Goal: Navigation & Orientation: Go to known website

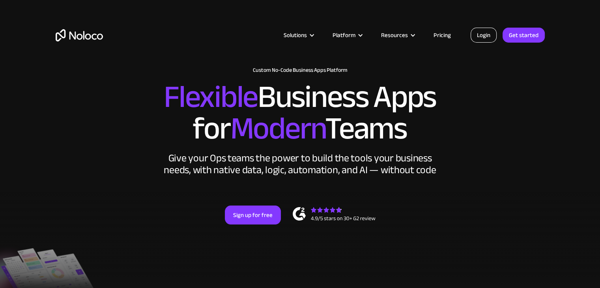
drag, startPoint x: 0, startPoint y: 0, endPoint x: 479, endPoint y: 37, distance: 480.2
click at [479, 37] on link "Login" at bounding box center [483, 35] width 26 height 15
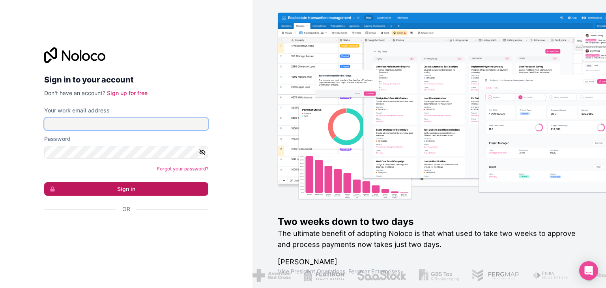
type input "[EMAIL_ADDRESS][DOMAIN_NAME]"
click at [151, 193] on button "Sign in" at bounding box center [126, 188] width 164 height 13
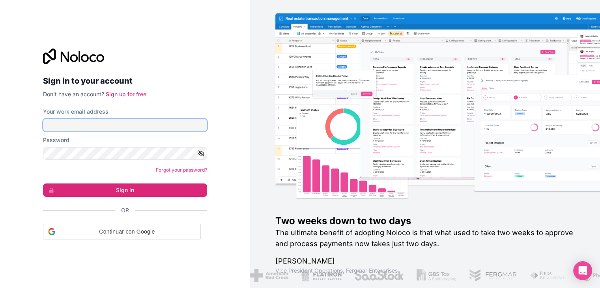
type input "[EMAIL_ADDRESS][DOMAIN_NAME]"
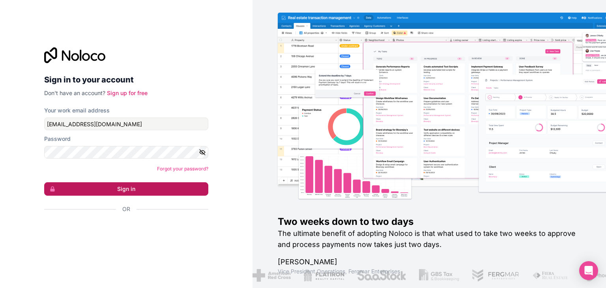
click at [127, 186] on button "Sign in" at bounding box center [126, 188] width 164 height 13
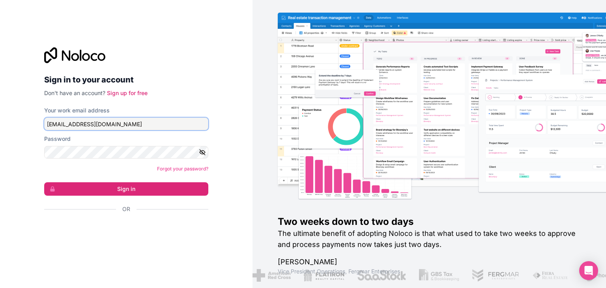
drag, startPoint x: 76, startPoint y: 125, endPoint x: 155, endPoint y: 131, distance: 78.8
click at [155, 131] on form "Your work email address [EMAIL_ADDRESS][DOMAIN_NAME] Password Forgot your passw…" at bounding box center [126, 173] width 164 height 134
drag, startPoint x: 133, startPoint y: 127, endPoint x: 76, endPoint y: 120, distance: 57.6
click at [76, 120] on input "[EMAIL_ADDRESS][DOMAIN_NAME]" at bounding box center [126, 124] width 164 height 13
type input "[EMAIL_ADDRESS][DOMAIN_NAME]"
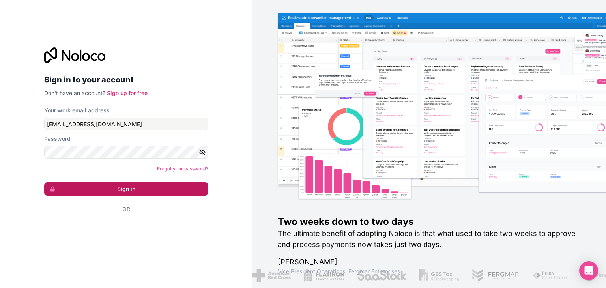
click at [141, 190] on button "Sign in" at bounding box center [126, 188] width 164 height 13
